Goal: Transaction & Acquisition: Purchase product/service

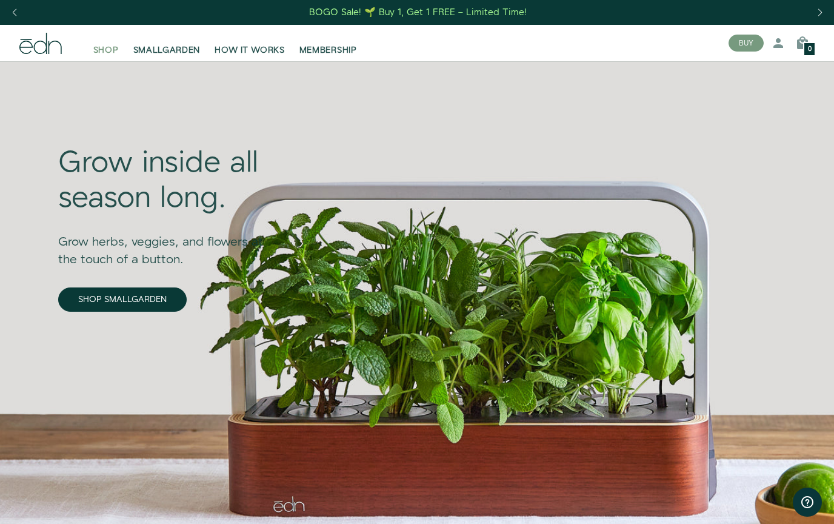
click at [112, 49] on span "SHOP" at bounding box center [105, 50] width 25 height 12
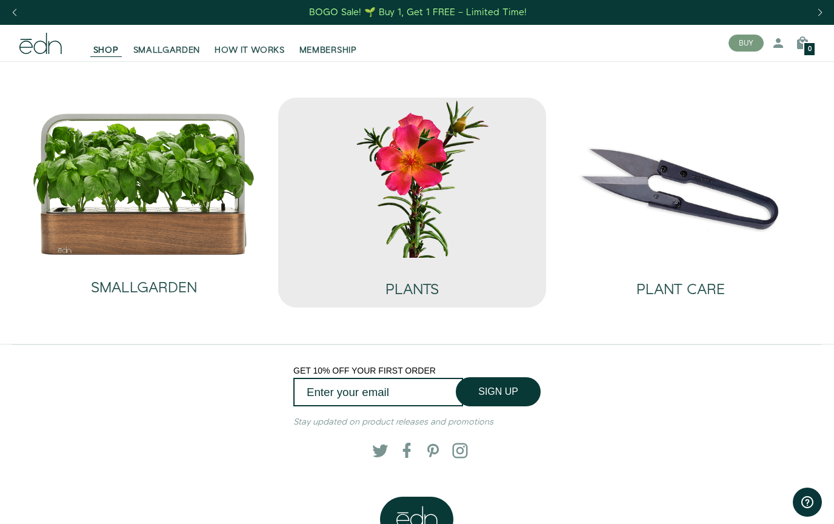
click at [444, 150] on img at bounding box center [412, 178] width 249 height 160
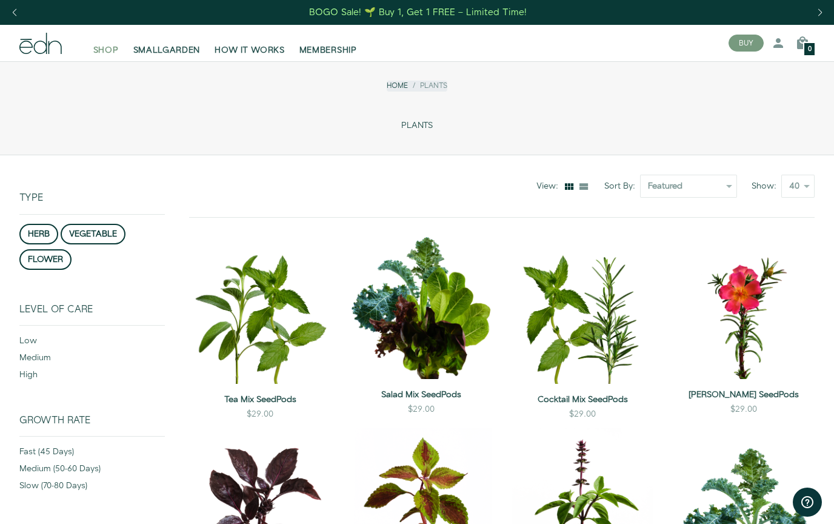
click at [97, 47] on span "SHOP" at bounding box center [105, 50] width 25 height 12
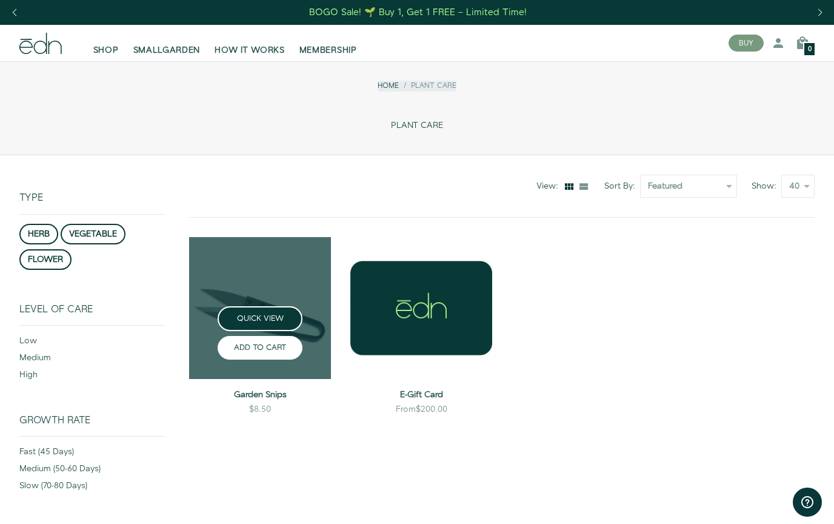
click at [267, 346] on button "ADD TO CART" at bounding box center [260, 348] width 85 height 24
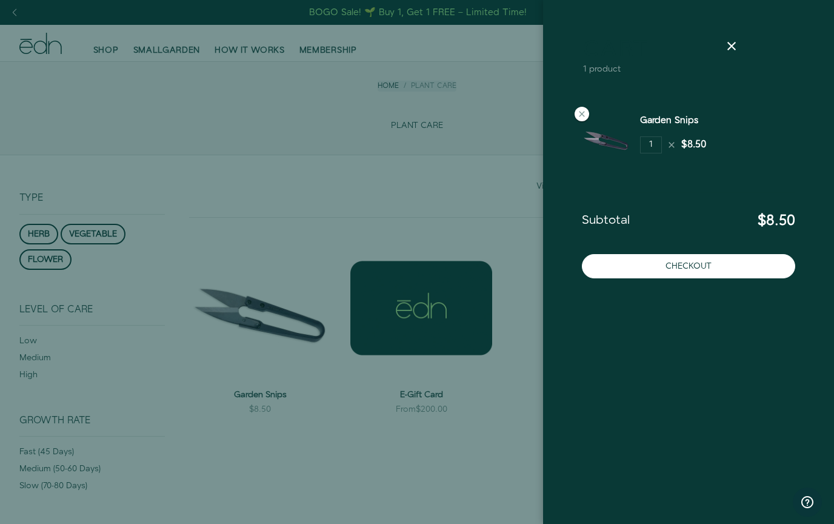
click at [267, 346] on div at bounding box center [417, 262] width 834 height 524
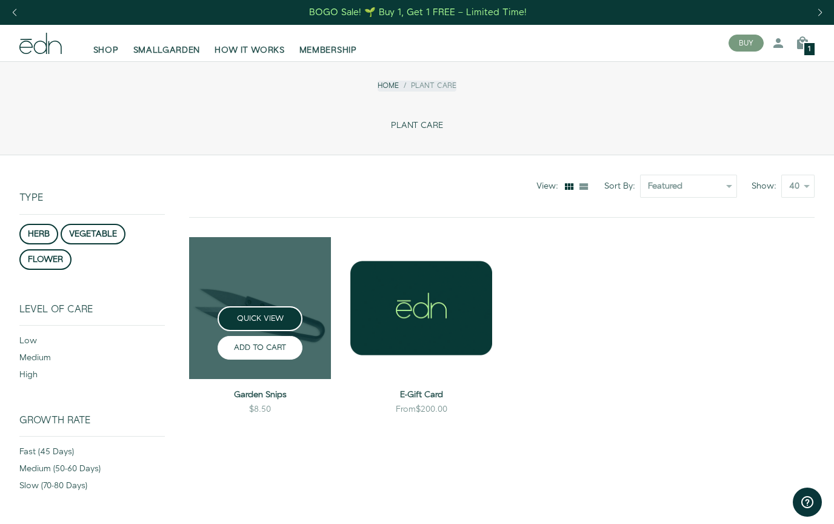
click at [267, 347] on button "ADD TO CART" at bounding box center [260, 348] width 85 height 24
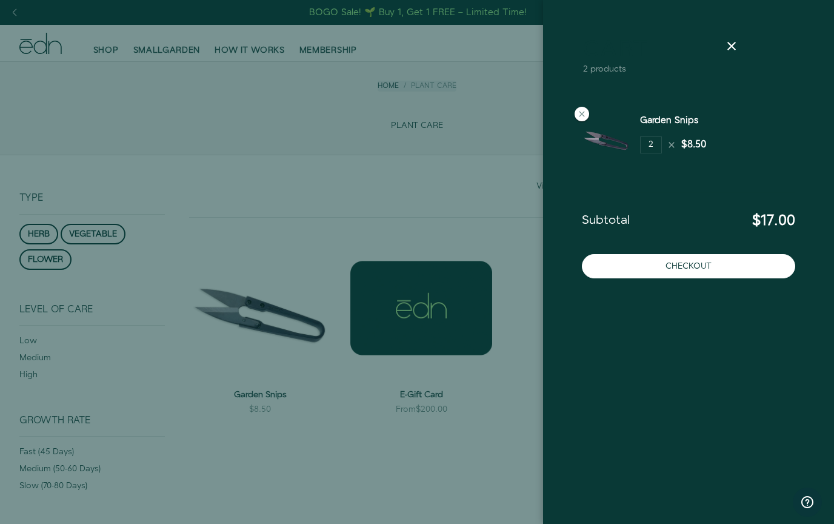
click at [102, 48] on div at bounding box center [417, 262] width 834 height 524
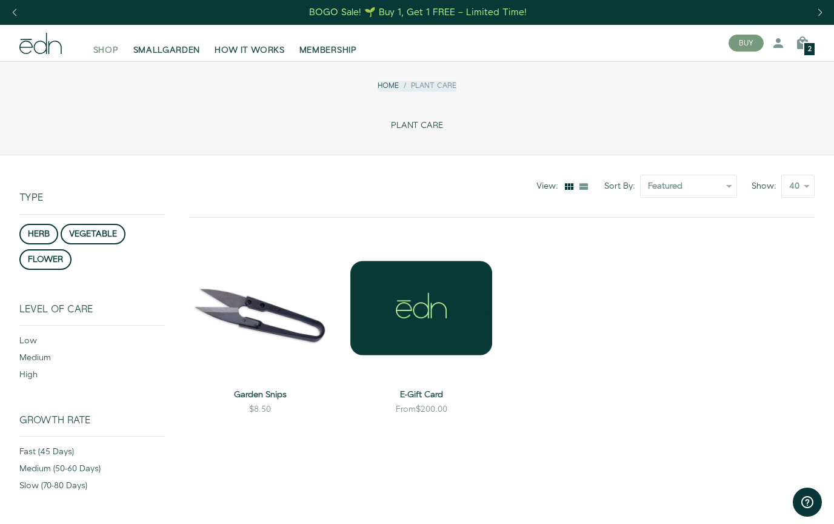
click at [102, 48] on span "SHOP" at bounding box center [105, 50] width 25 height 12
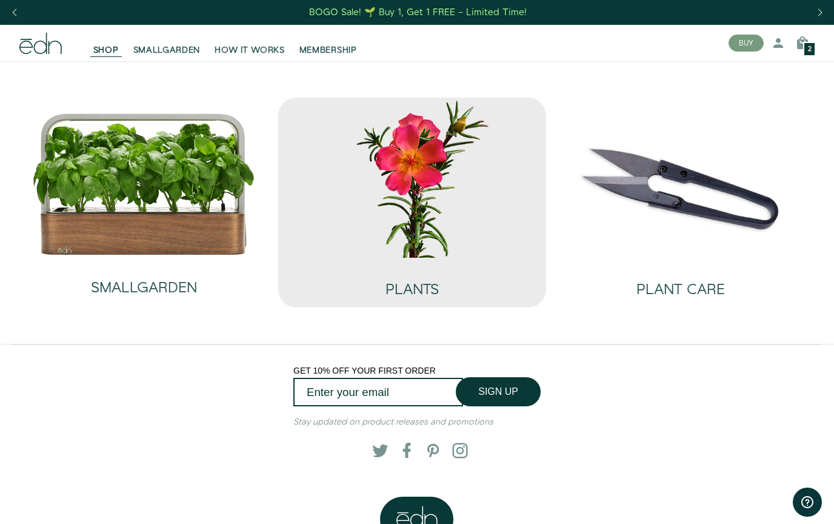
click at [469, 209] on img at bounding box center [412, 178] width 249 height 160
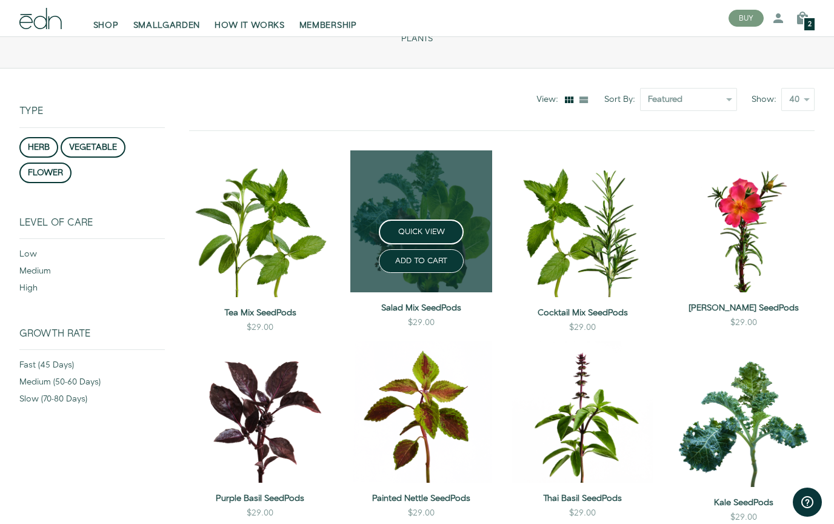
scroll to position [83, 0]
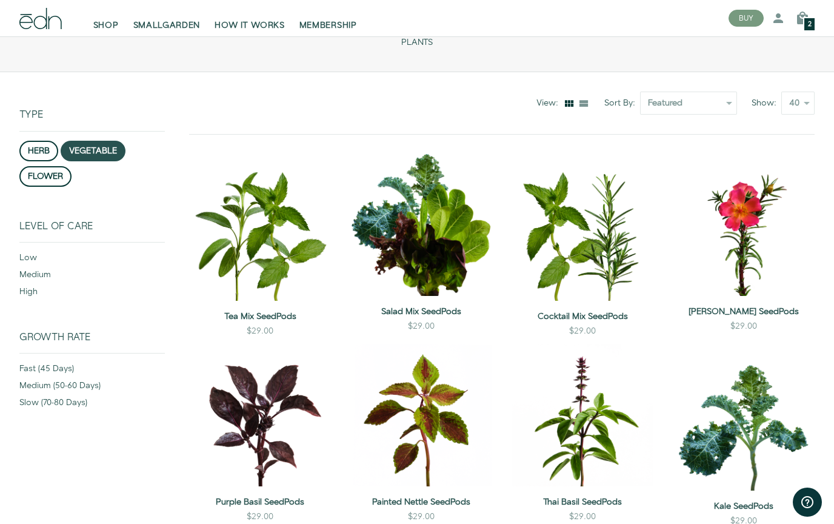
click at [89, 153] on button "vegetable" at bounding box center [93, 151] width 65 height 21
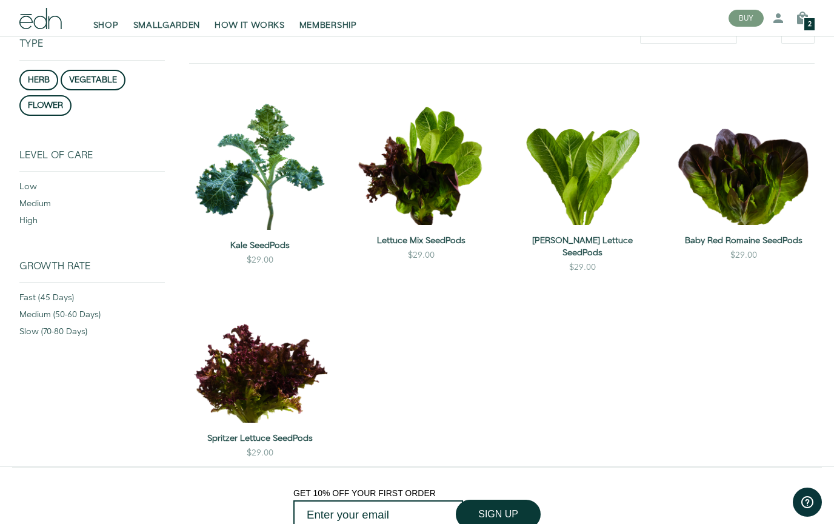
scroll to position [155, 0]
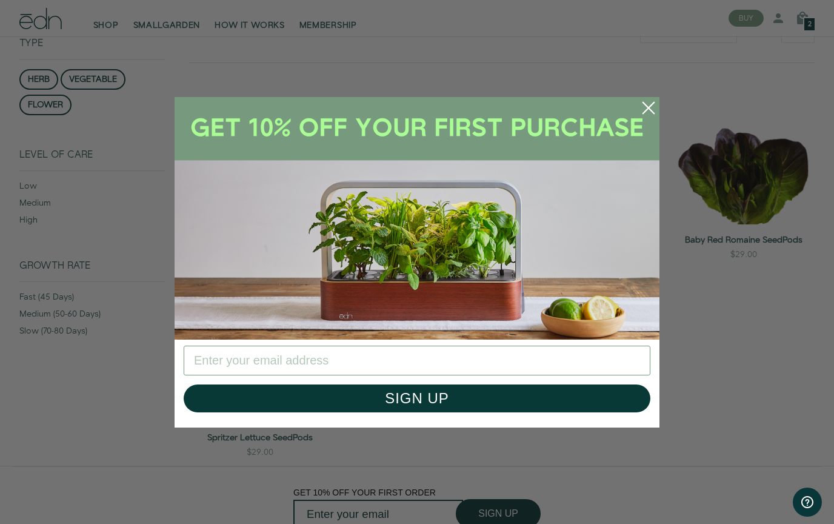
click at [652, 121] on circle "Close dialog" at bounding box center [648, 108] width 27 height 27
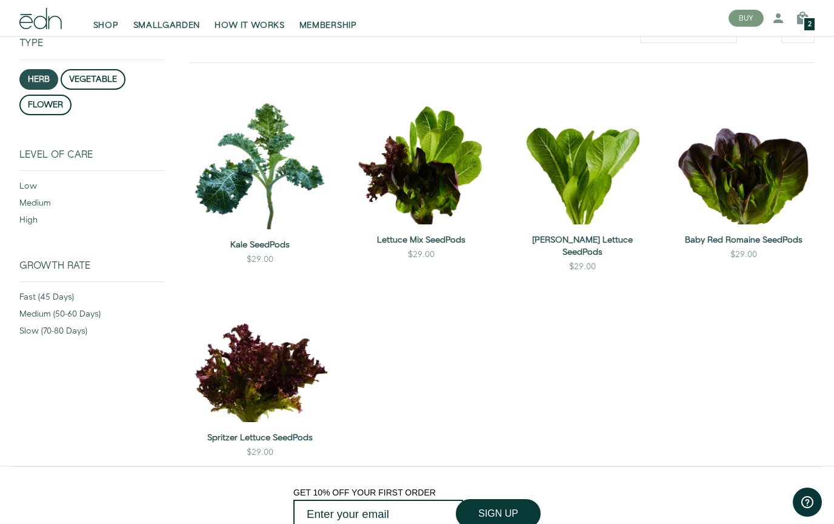
click at [35, 74] on button "herb" at bounding box center [38, 79] width 39 height 21
